Goal: Task Accomplishment & Management: Use online tool/utility

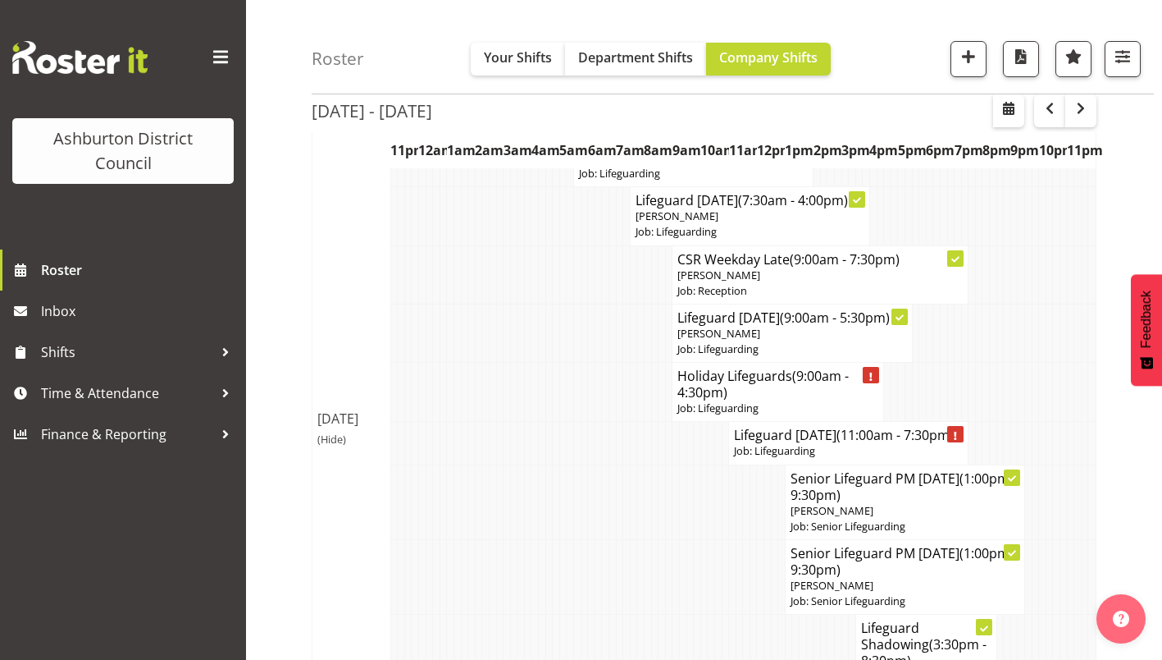
scroll to position [384, 0]
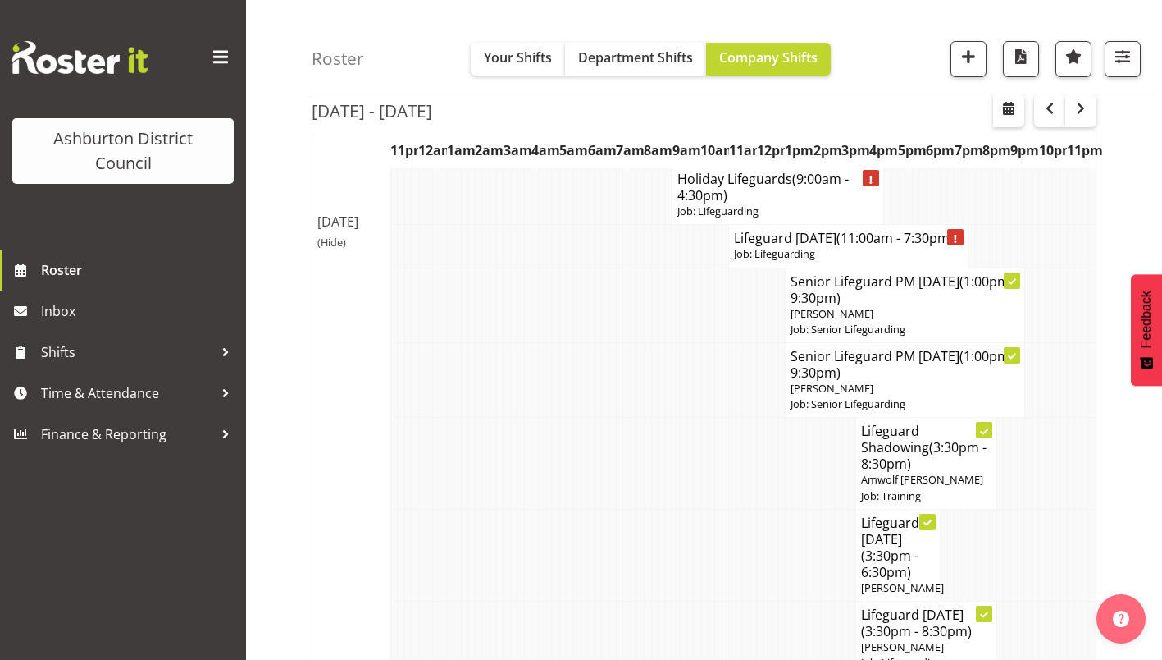
scroll to position [587, 0]
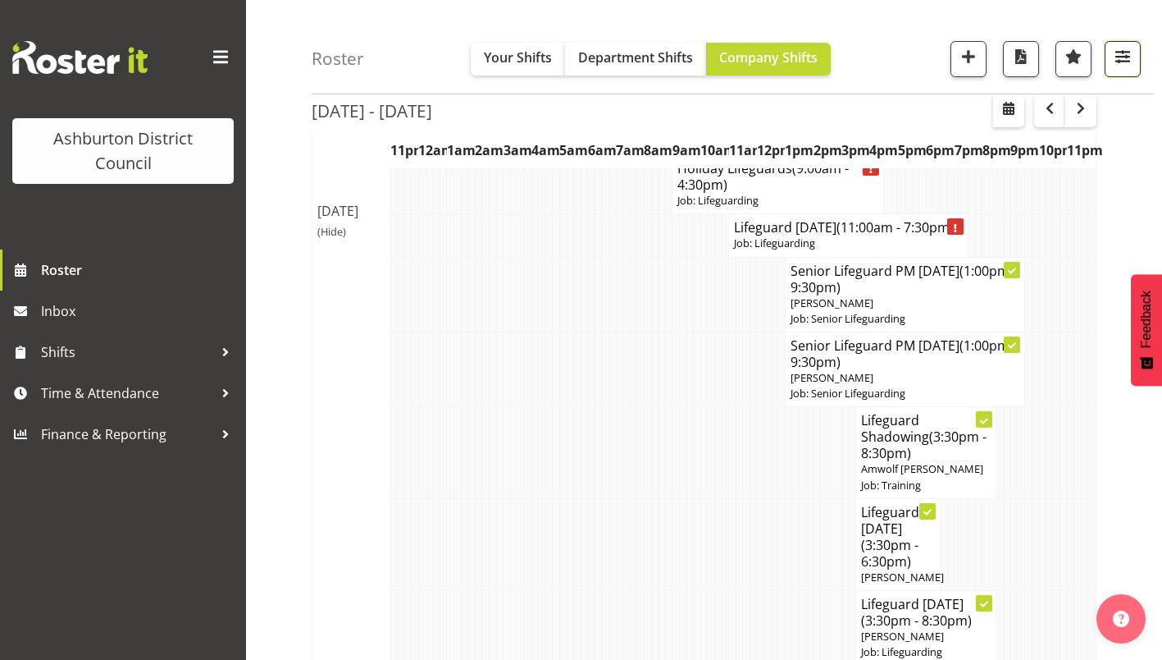
click at [1129, 61] on span "button" at bounding box center [1122, 56] width 21 height 21
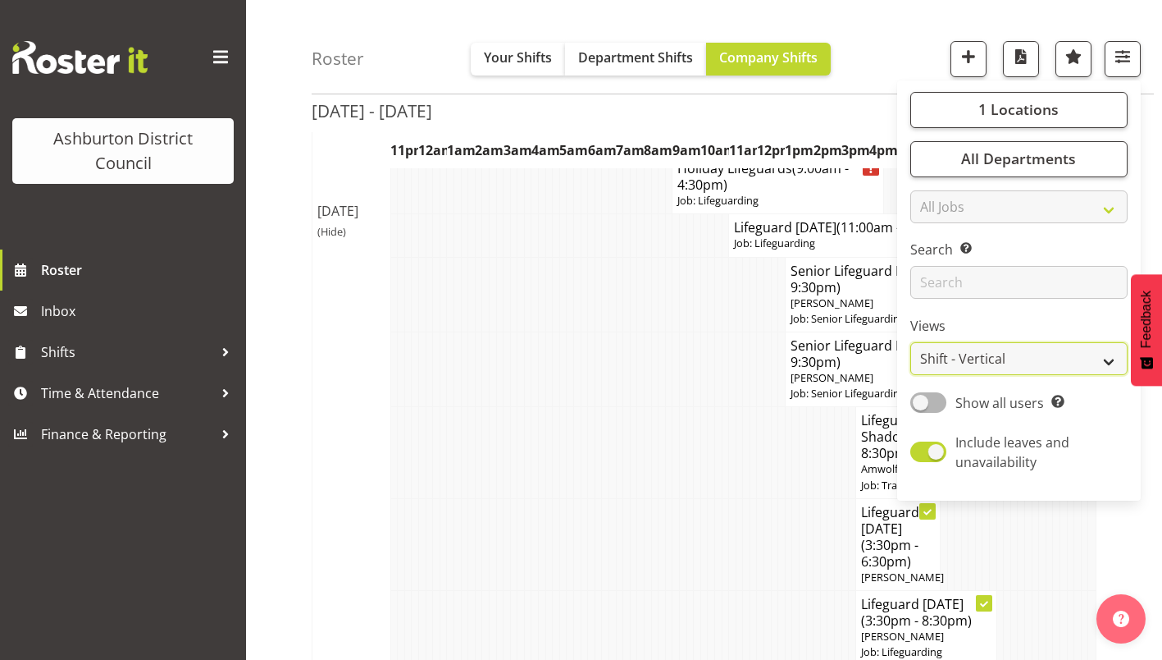
click at [1030, 363] on select "Staff Role Shift - Horizontal Shift - Vertical Staff - Location" at bounding box center [1019, 359] width 217 height 33
select select "staff"
click at [911, 343] on select "Staff Role Shift - Horizontal Shift - Vertical Staff - Location" at bounding box center [1019, 359] width 217 height 33
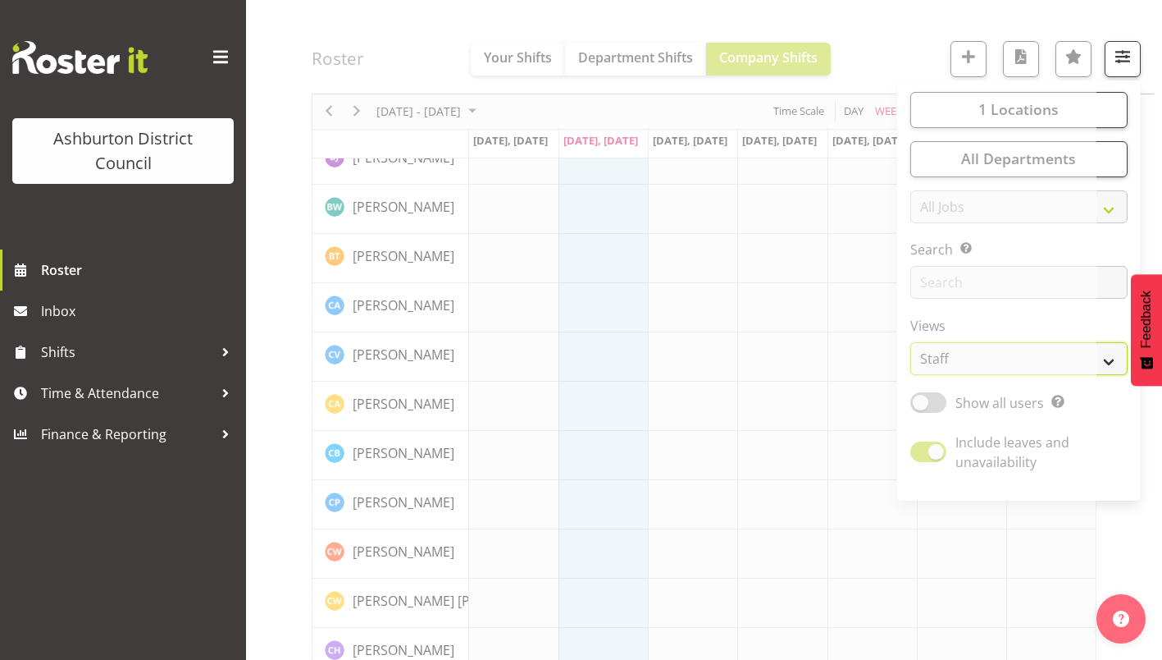
scroll to position [540, 0]
click at [1128, 62] on span "button" at bounding box center [1122, 56] width 21 height 21
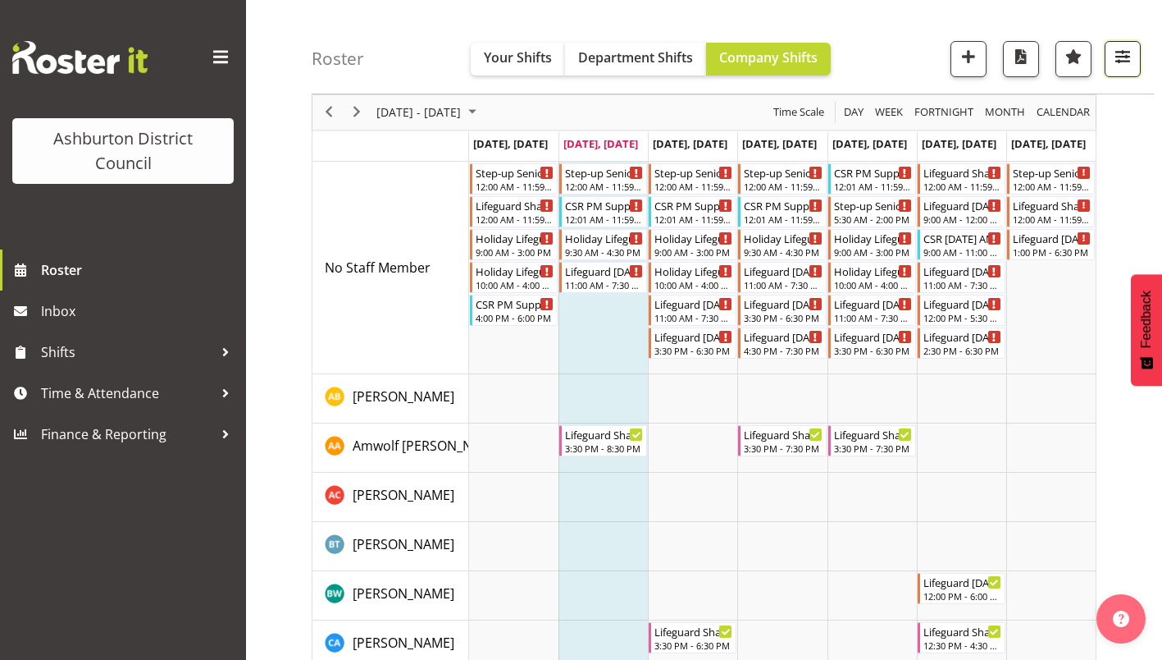
scroll to position [0, 0]
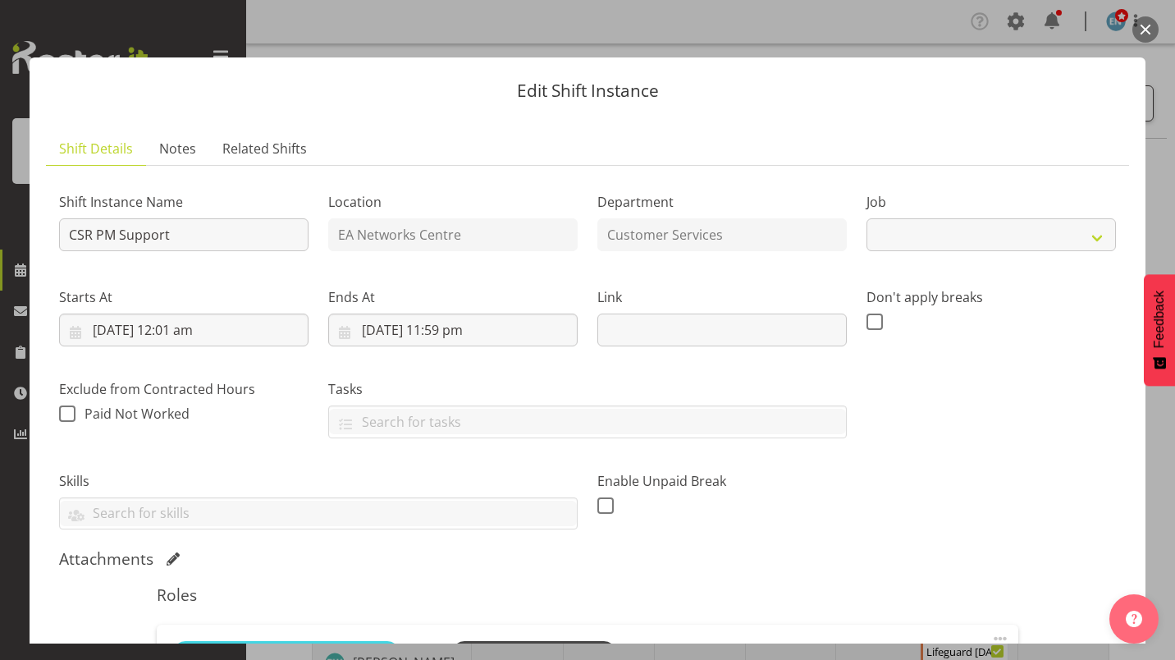
click at [307, 272] on div "Starts At [DATE] 12:01 am January February March April May June July August Sep…" at bounding box center [183, 310] width 269 height 92
select select "30"
click at [1153, 3] on div at bounding box center [587, 330] width 1175 height 660
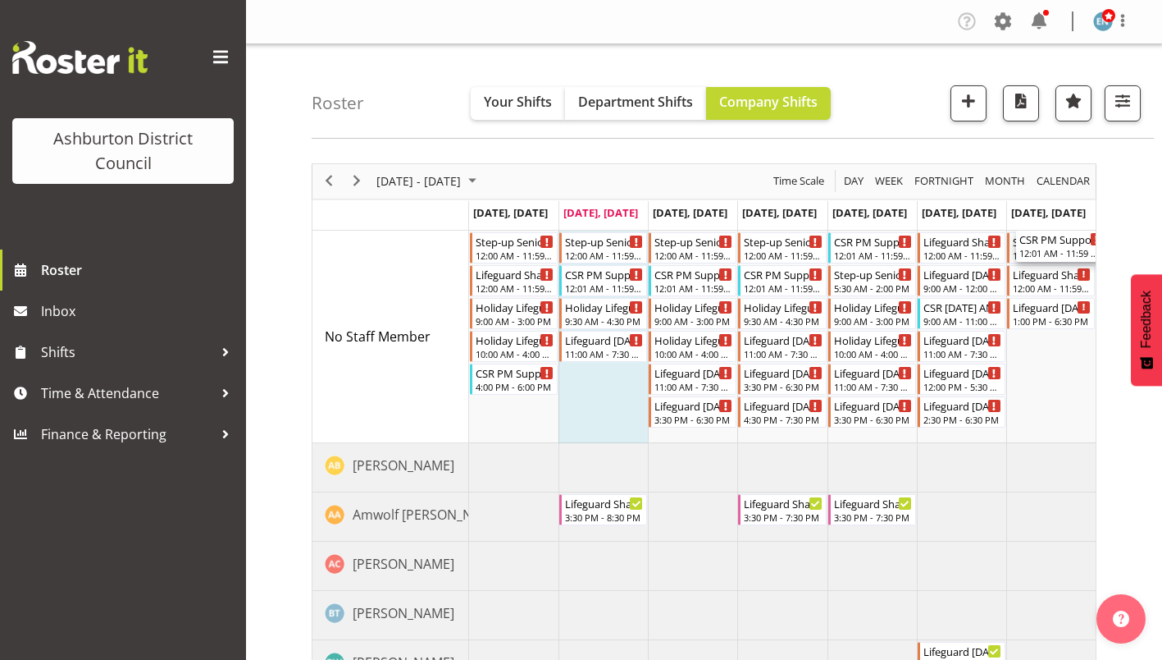
click at [1139, 42] on div "Company Settings Roles & Skills Tasks Jobs Employees Locations & Departments Ac…" at bounding box center [704, 22] width 916 height 44
click at [888, 131] on div "Roster Your Shifts Department Shifts Company Shifts 1 Locations [GEOGRAPHIC_DAT…" at bounding box center [733, 91] width 842 height 94
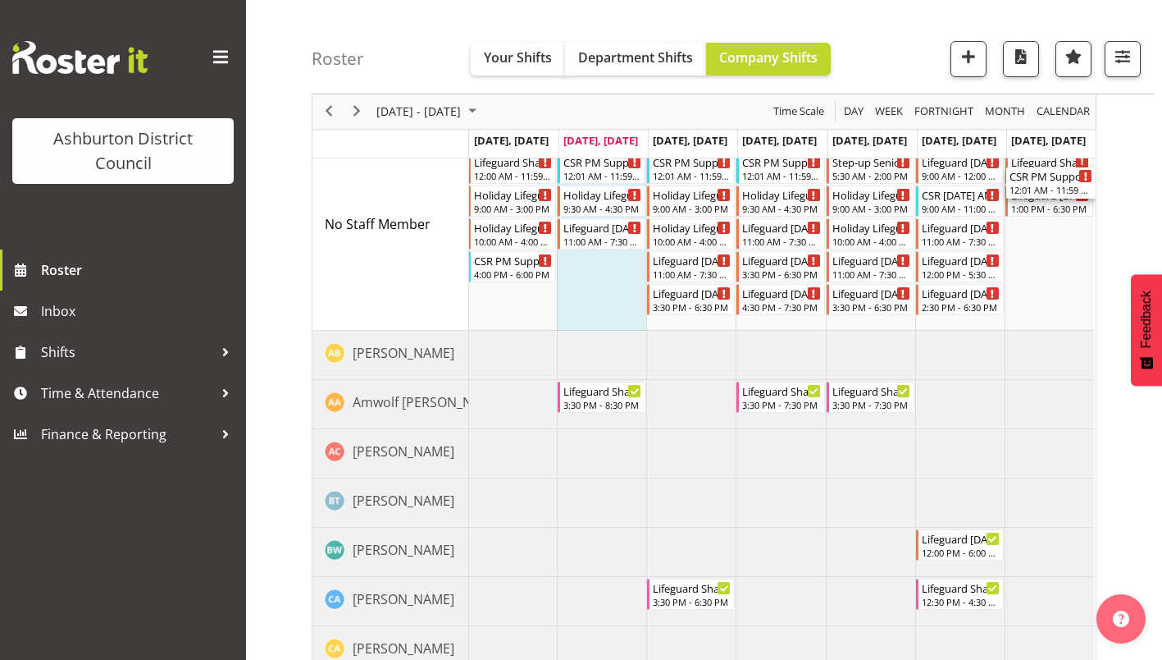
scroll to position [0, 1]
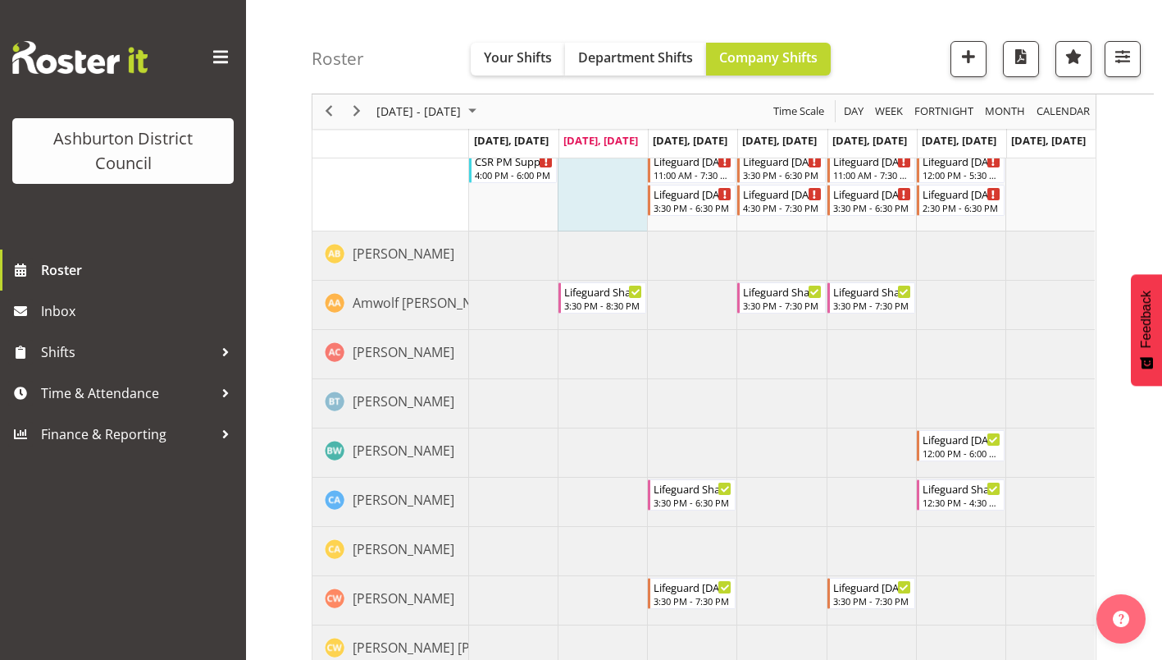
scroll to position [213, 0]
